Goal: Task Accomplishment & Management: Use online tool/utility

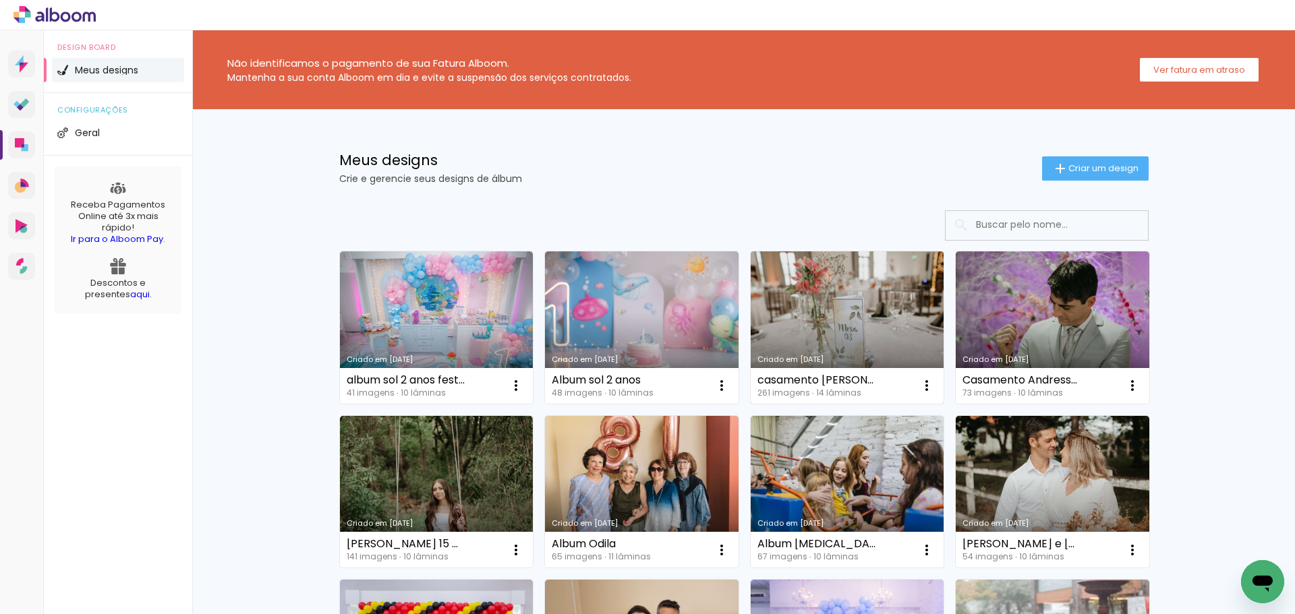
click at [828, 314] on link "Criado em [DATE]" at bounding box center [848, 328] width 194 height 152
